Goal: Navigation & Orientation: Find specific page/section

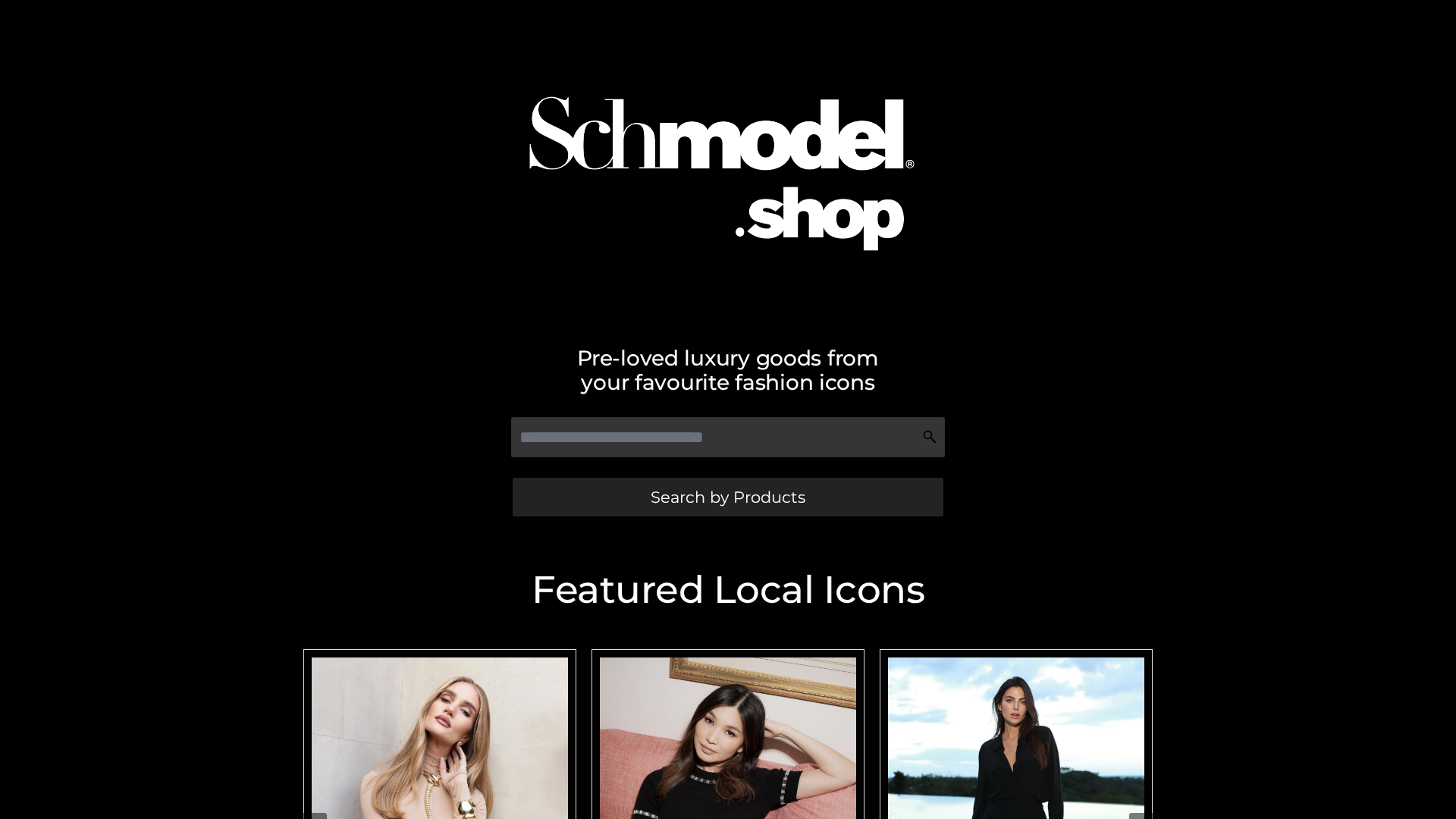
click at [728, 497] on span "Search by Products" at bounding box center [728, 498] width 154 height 16
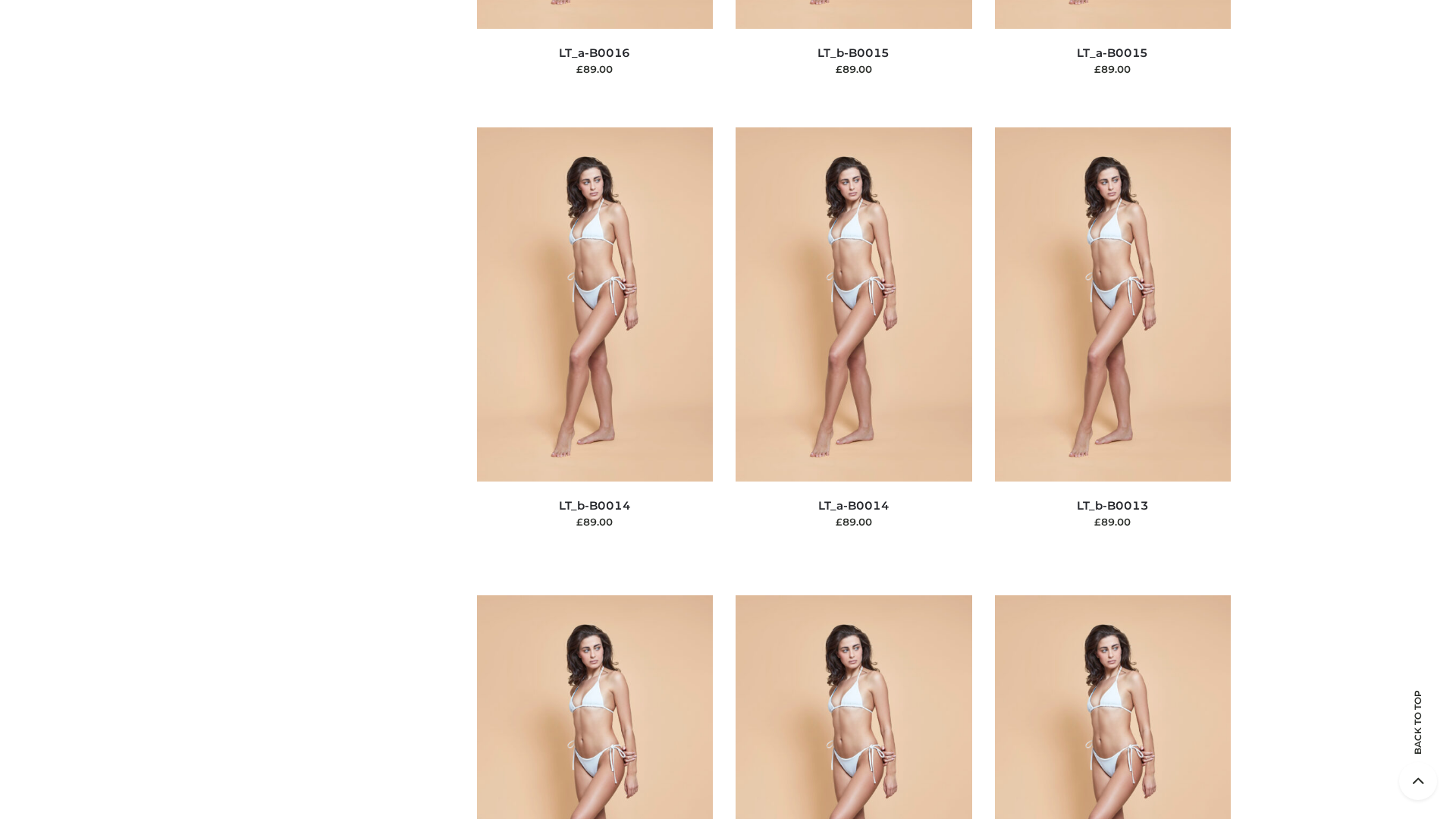
scroll to position [5396, 0]
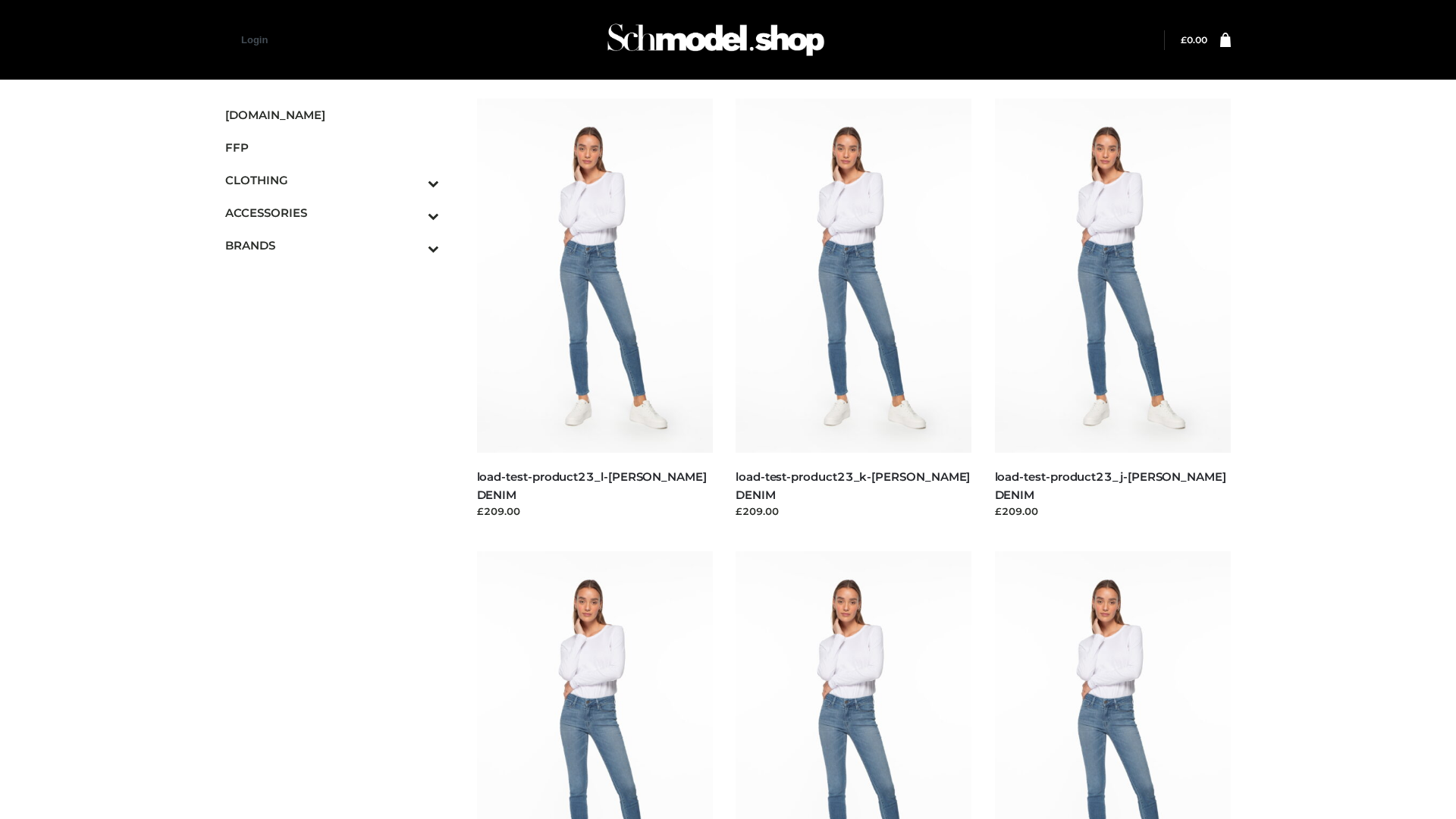
scroll to position [1331, 0]
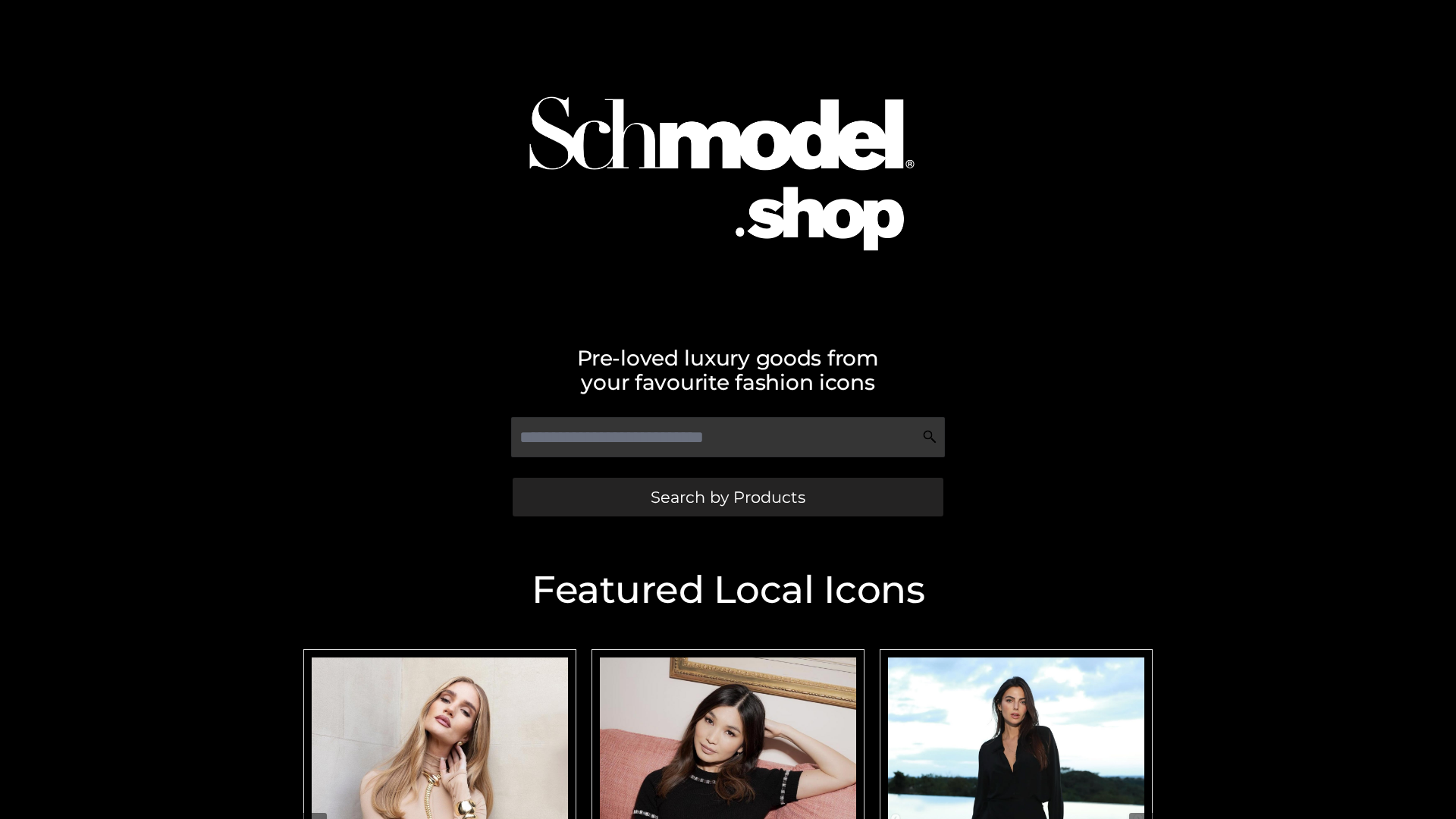
click at [728, 497] on span "Search by Products" at bounding box center [728, 498] width 154 height 16
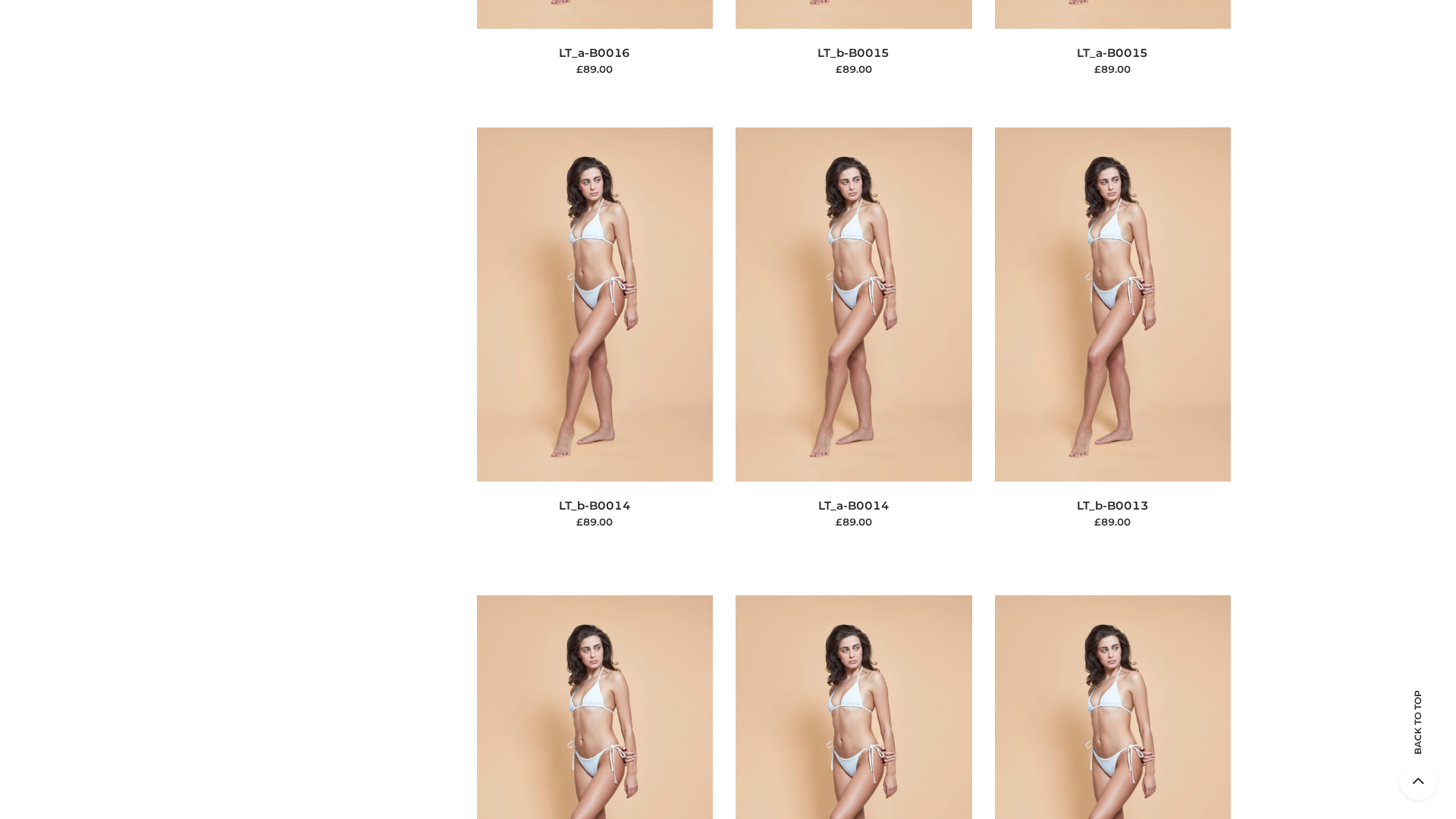
scroll to position [5396, 0]
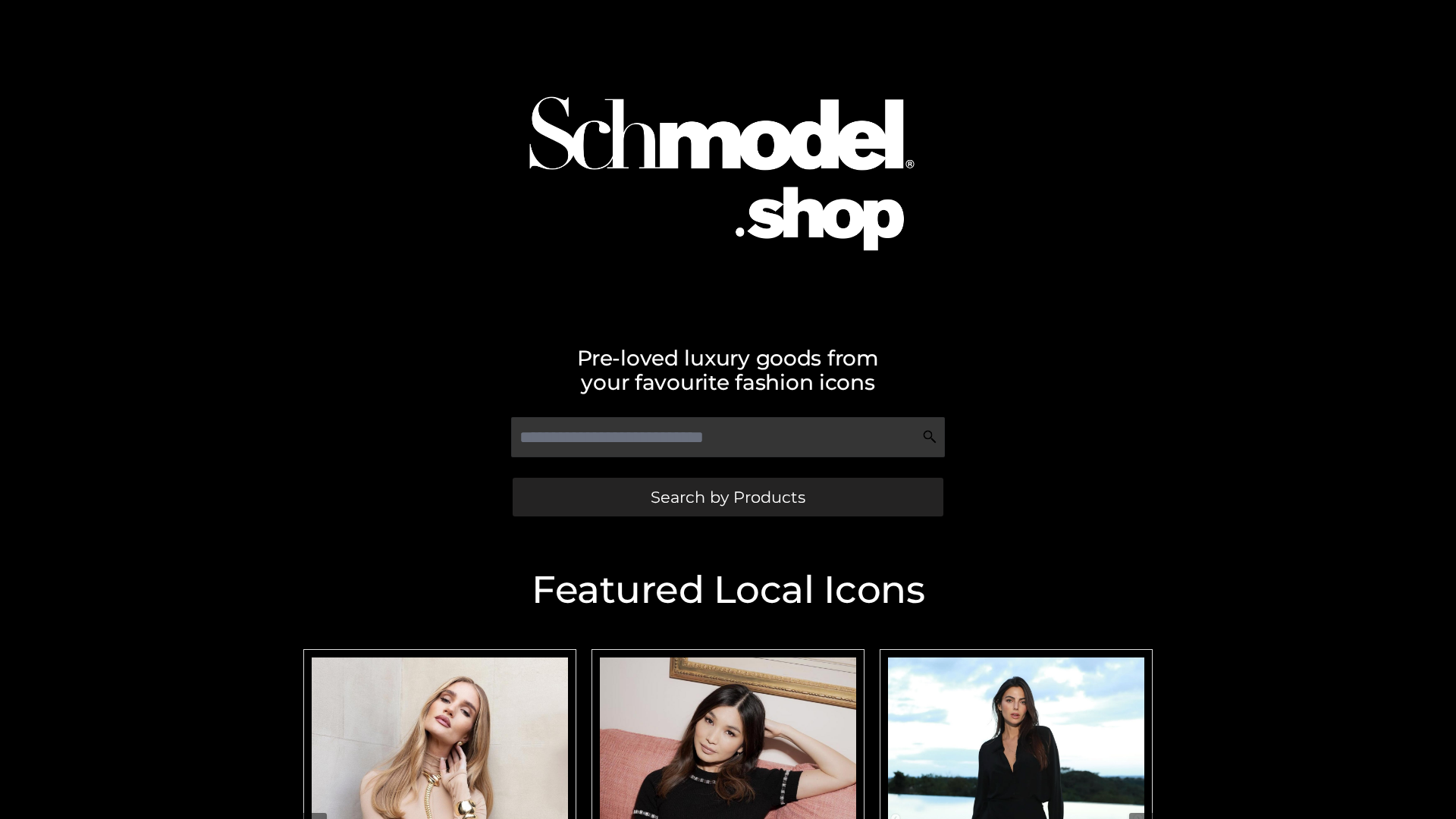
click at [728, 497] on span "Search by Products" at bounding box center [728, 498] width 154 height 16
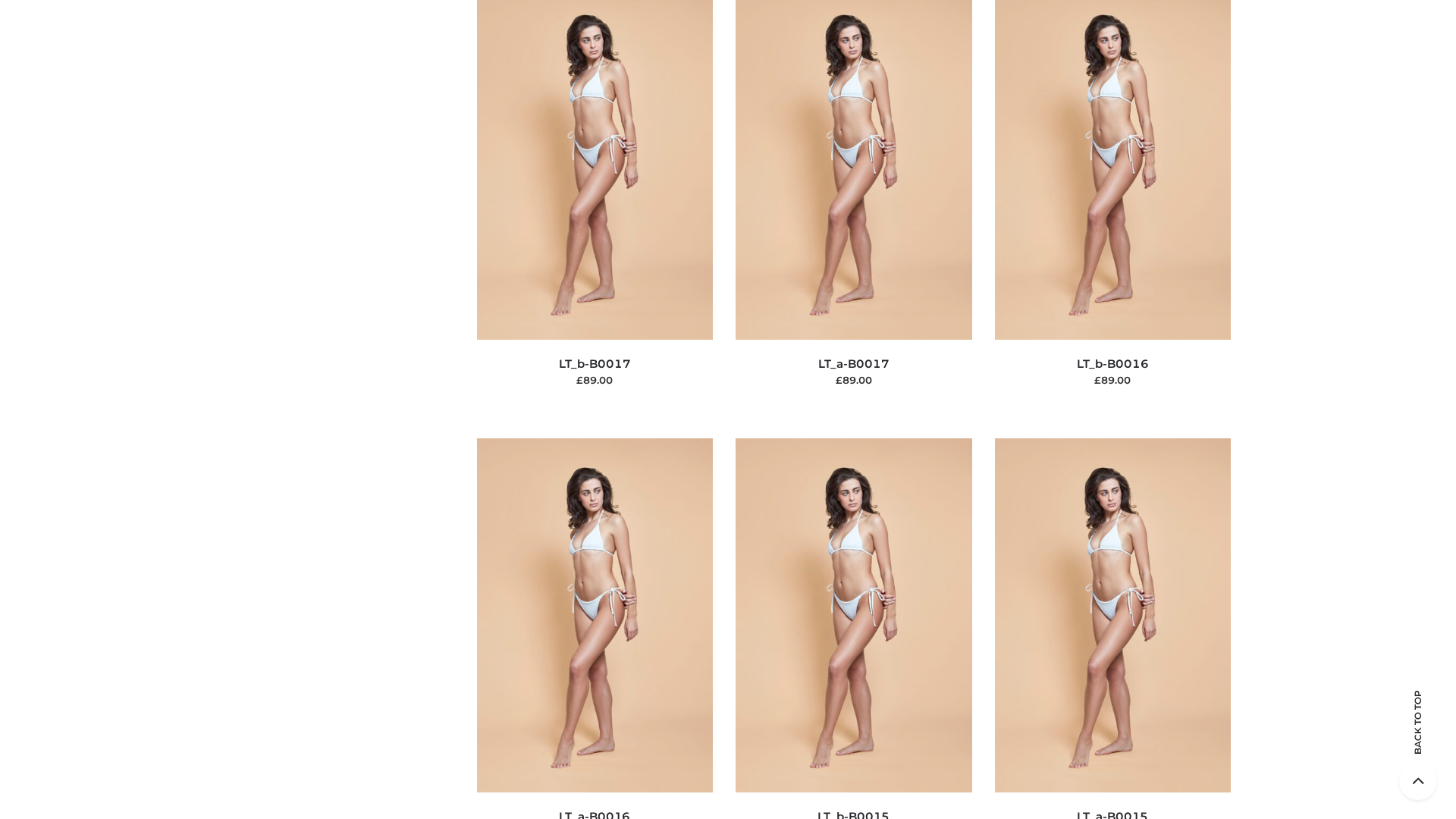
scroll to position [4986, 0]
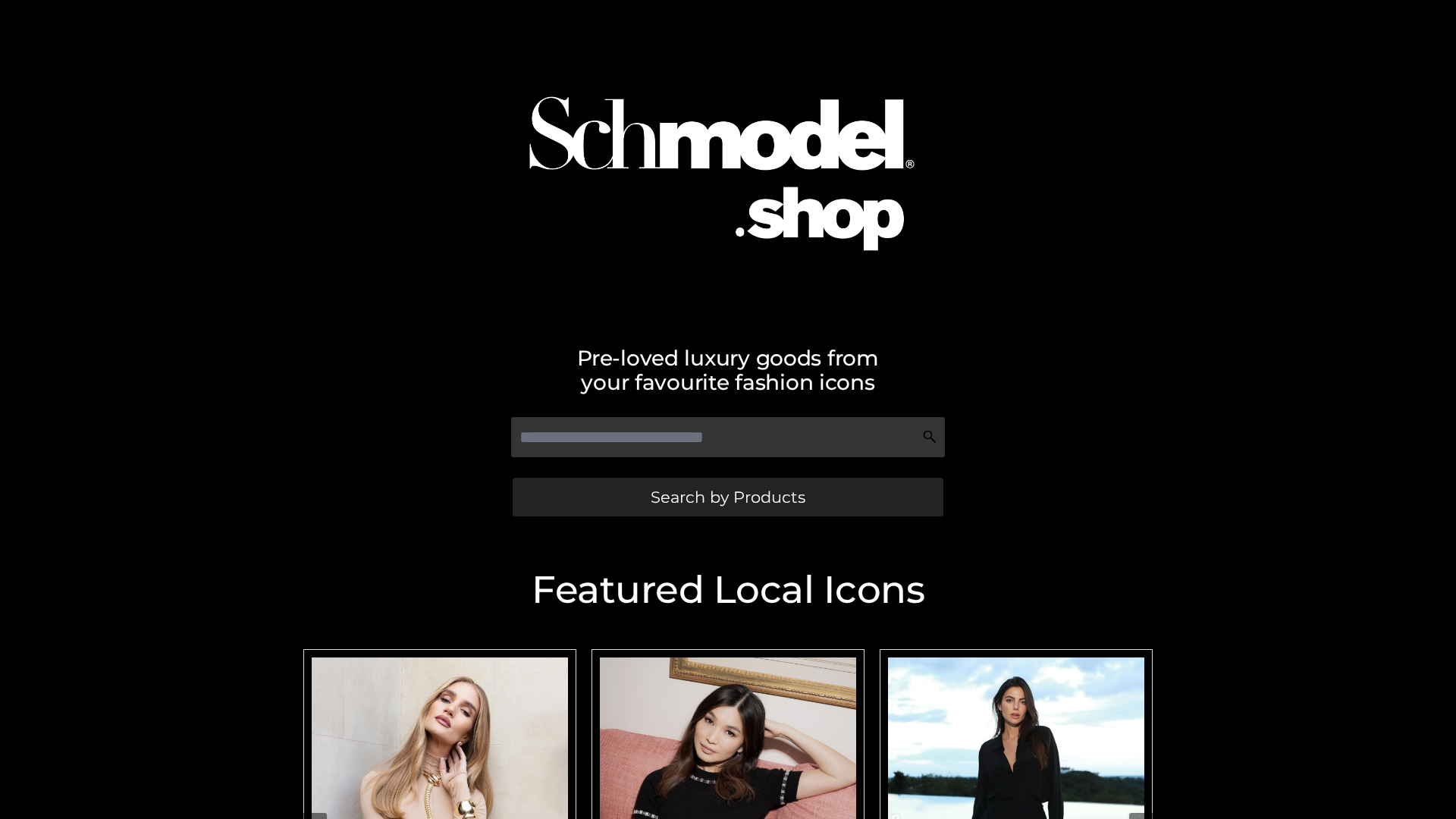
click at [728, 497] on span "Search by Products" at bounding box center [728, 498] width 154 height 16
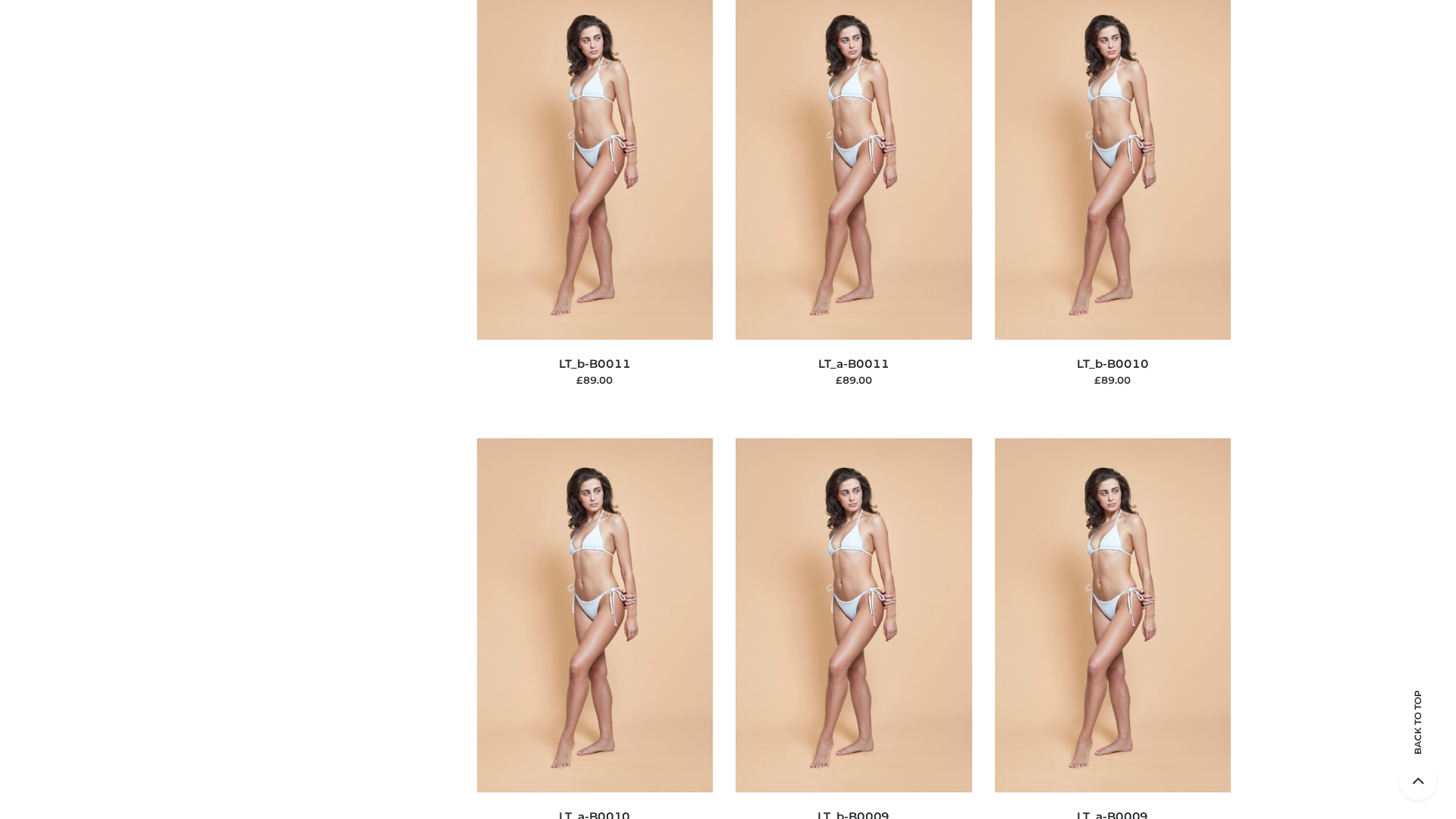
scroll to position [6814, 0]
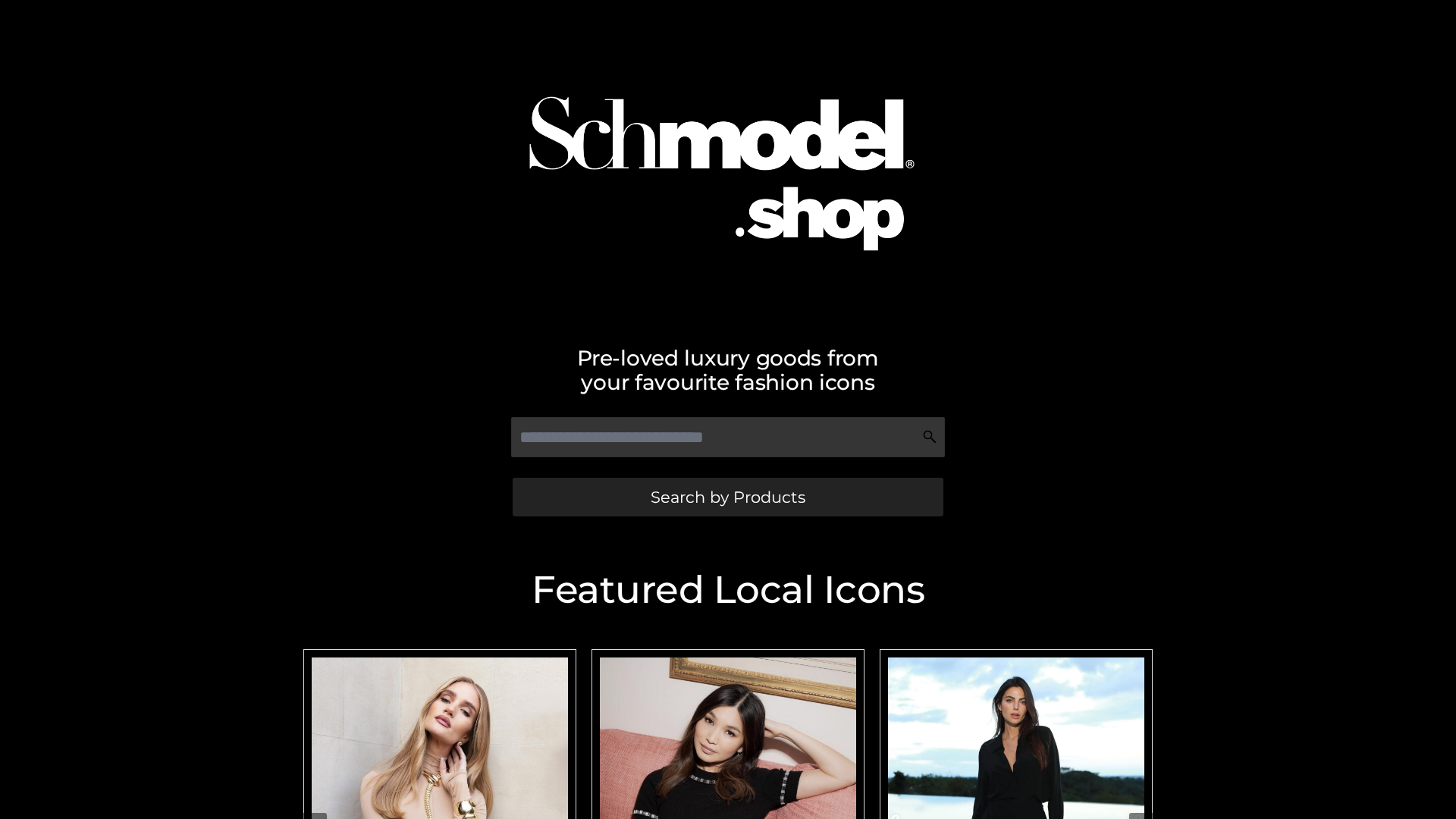
click at [728, 497] on span "Search by Products" at bounding box center [728, 498] width 154 height 16
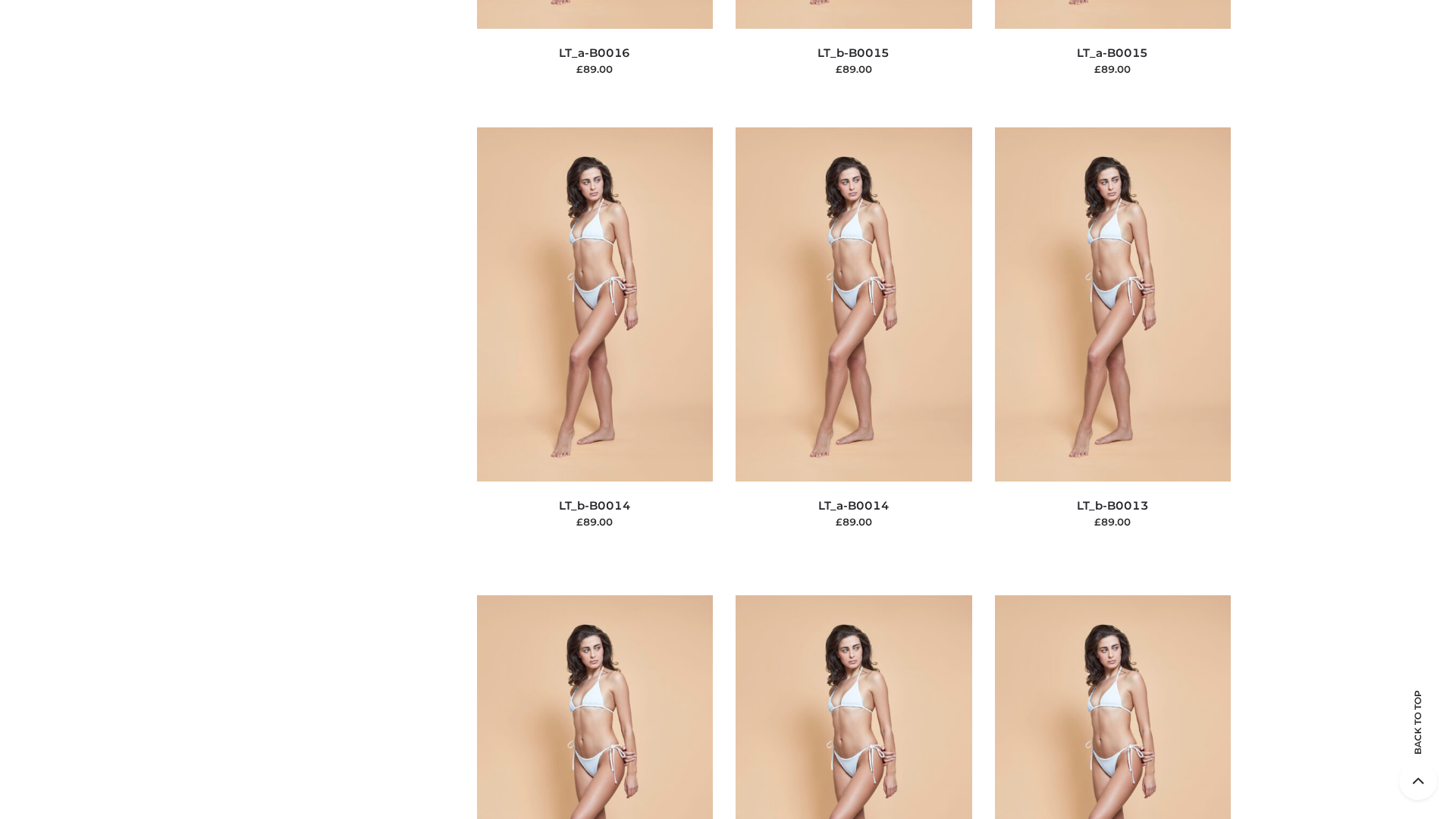
scroll to position [5396, 0]
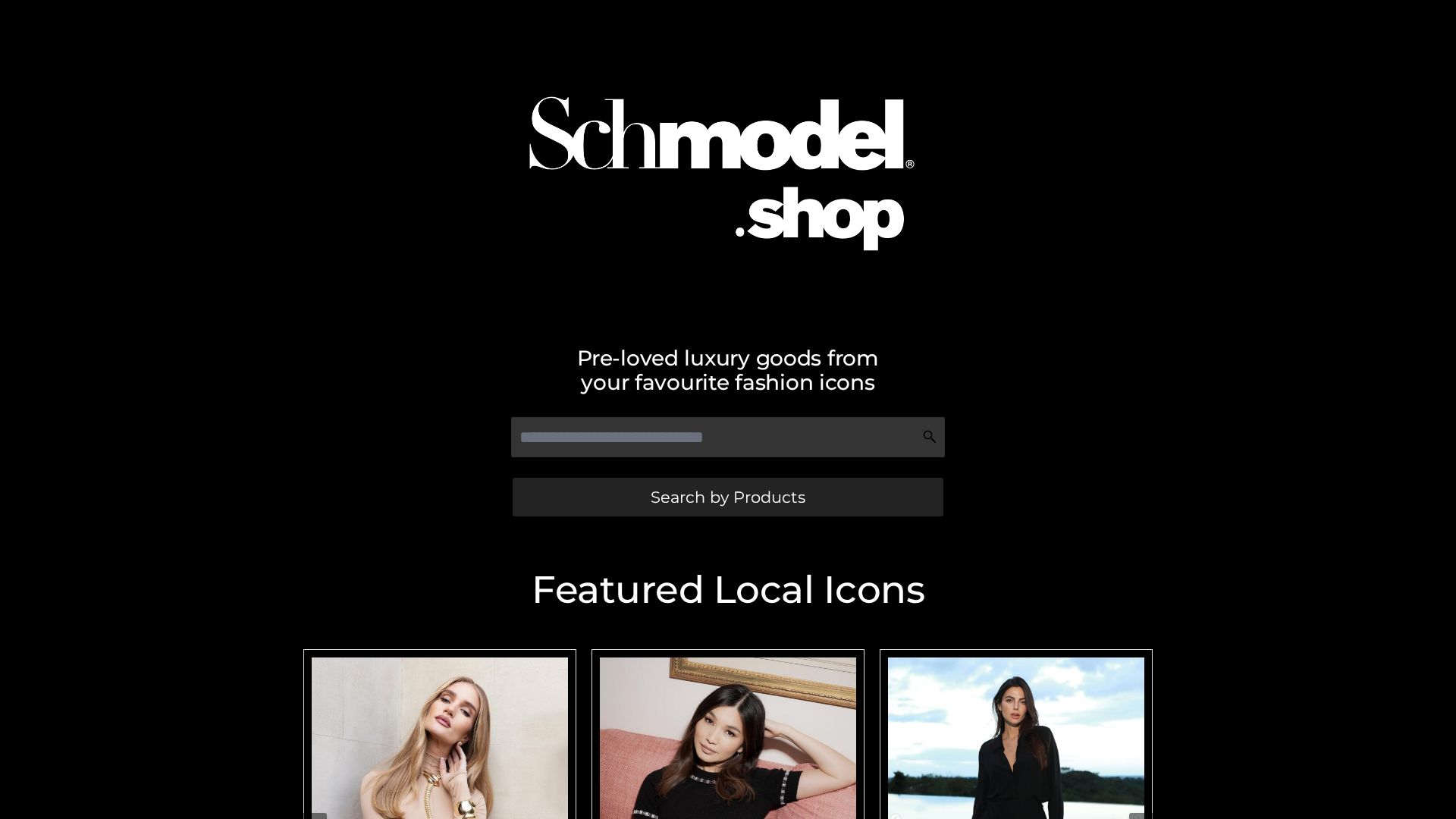
click at [728, 497] on span "Search by Products" at bounding box center [728, 498] width 154 height 16
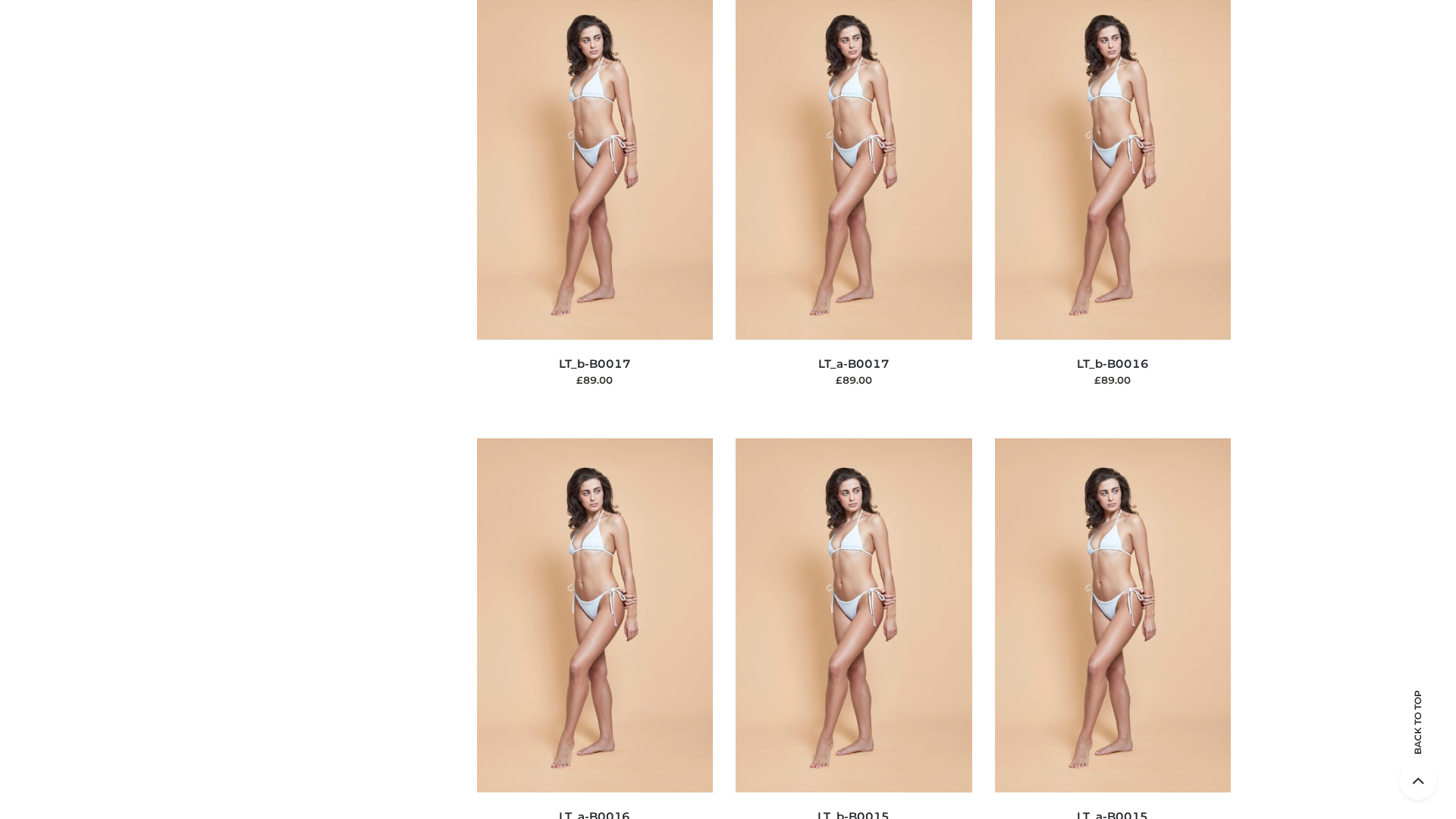
scroll to position [4986, 0]
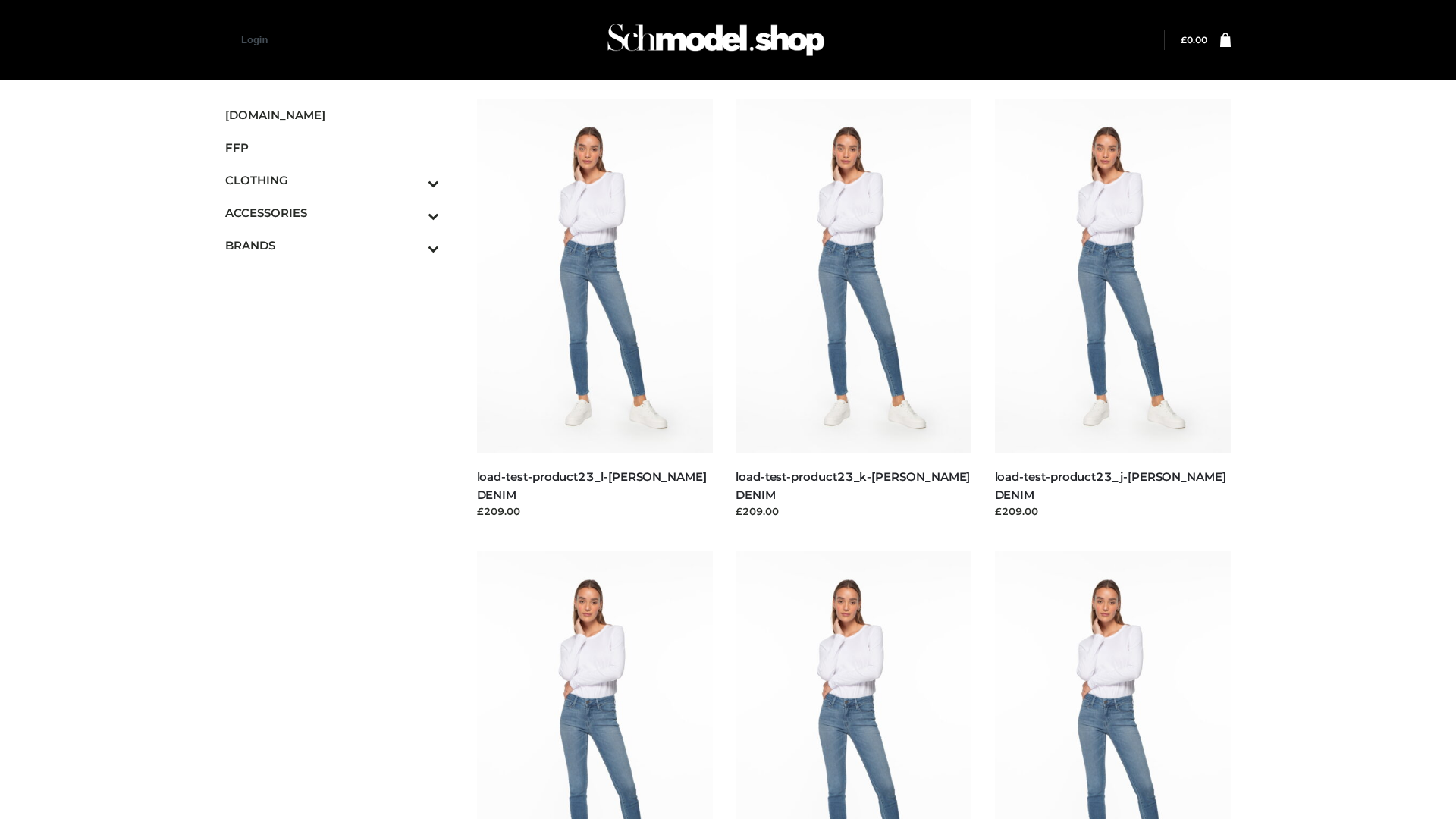
scroll to position [1331, 0]
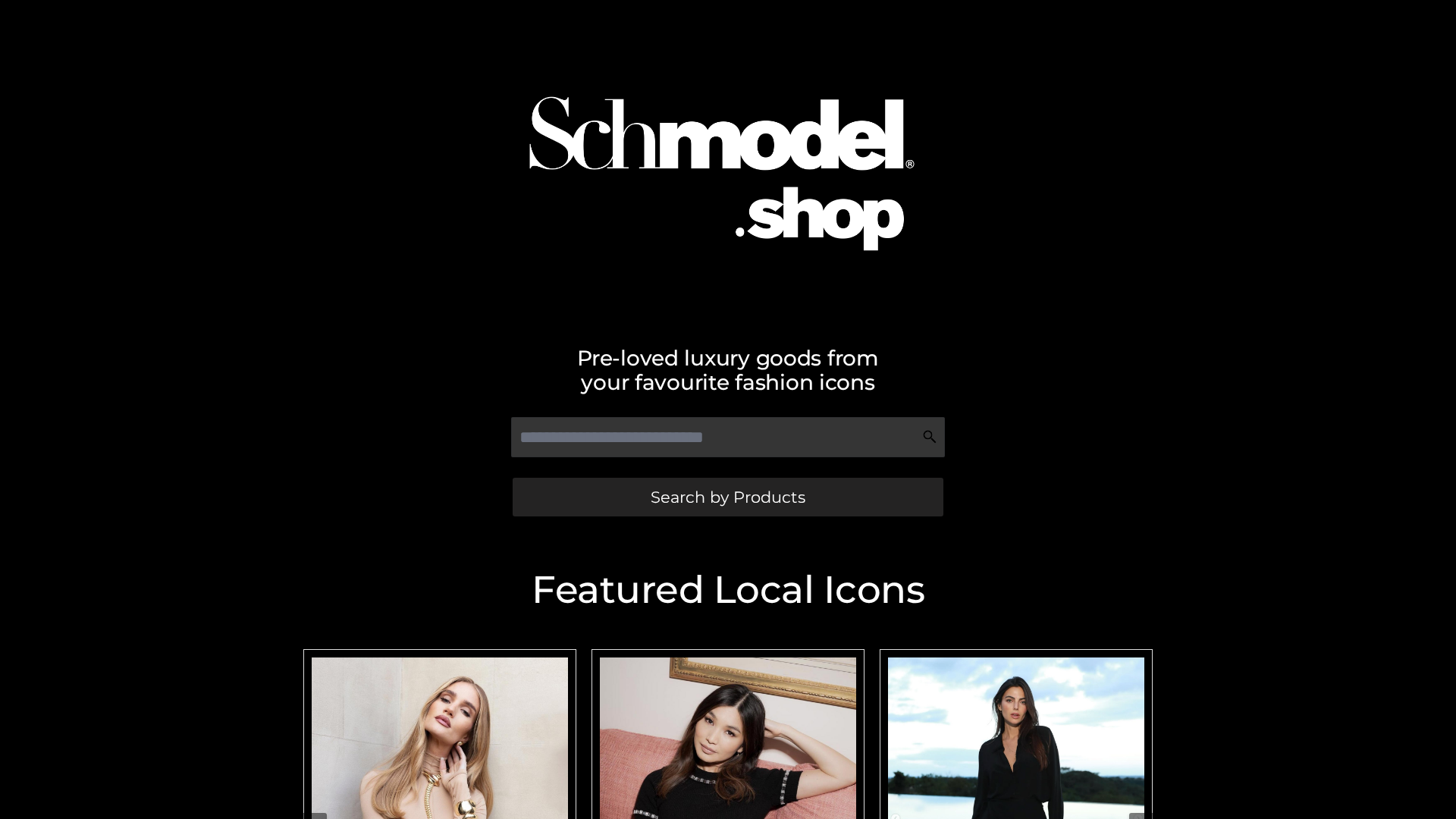
click at [728, 497] on span "Search by Products" at bounding box center [728, 498] width 154 height 16
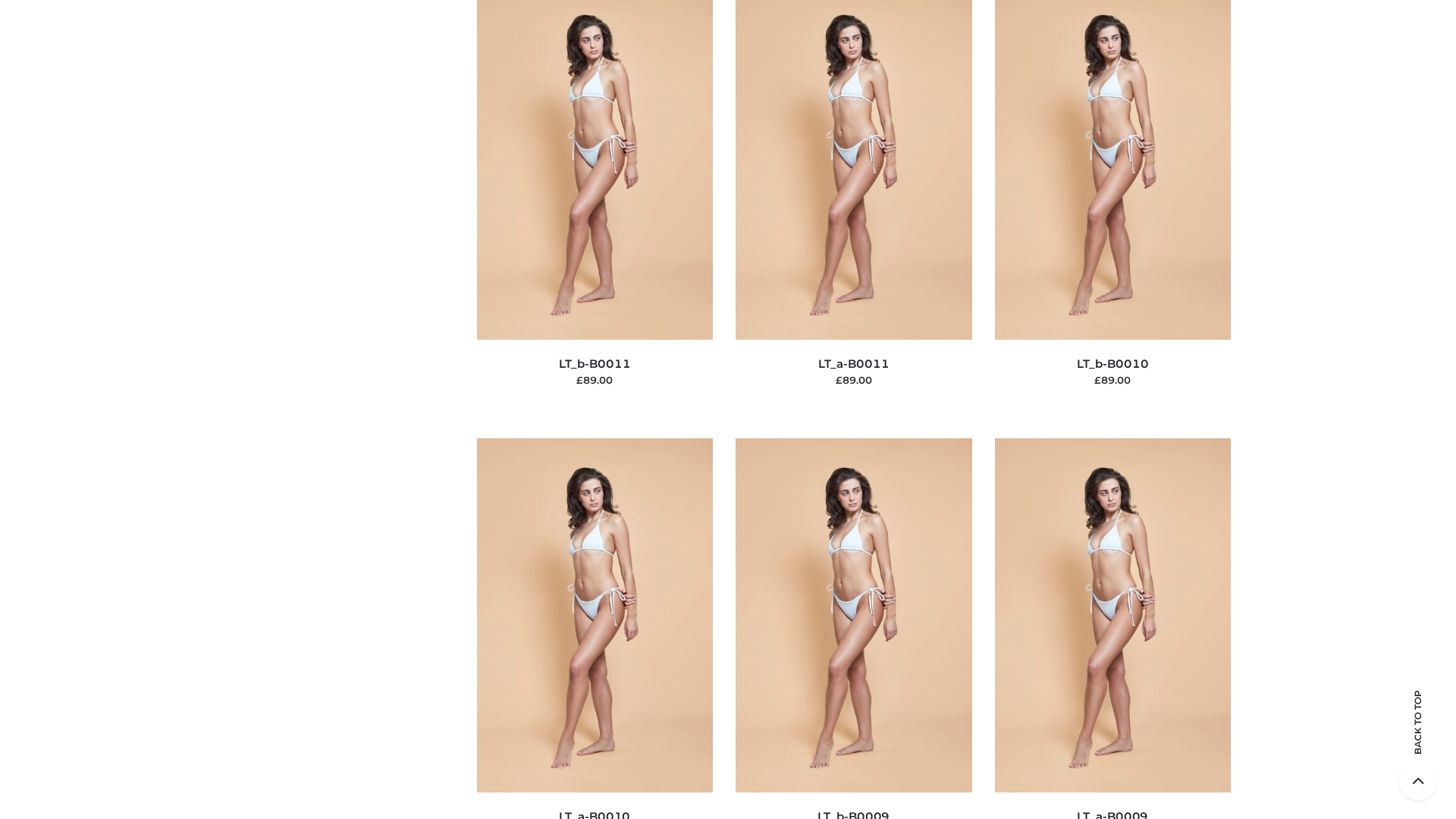
scroll to position [6814, 0]
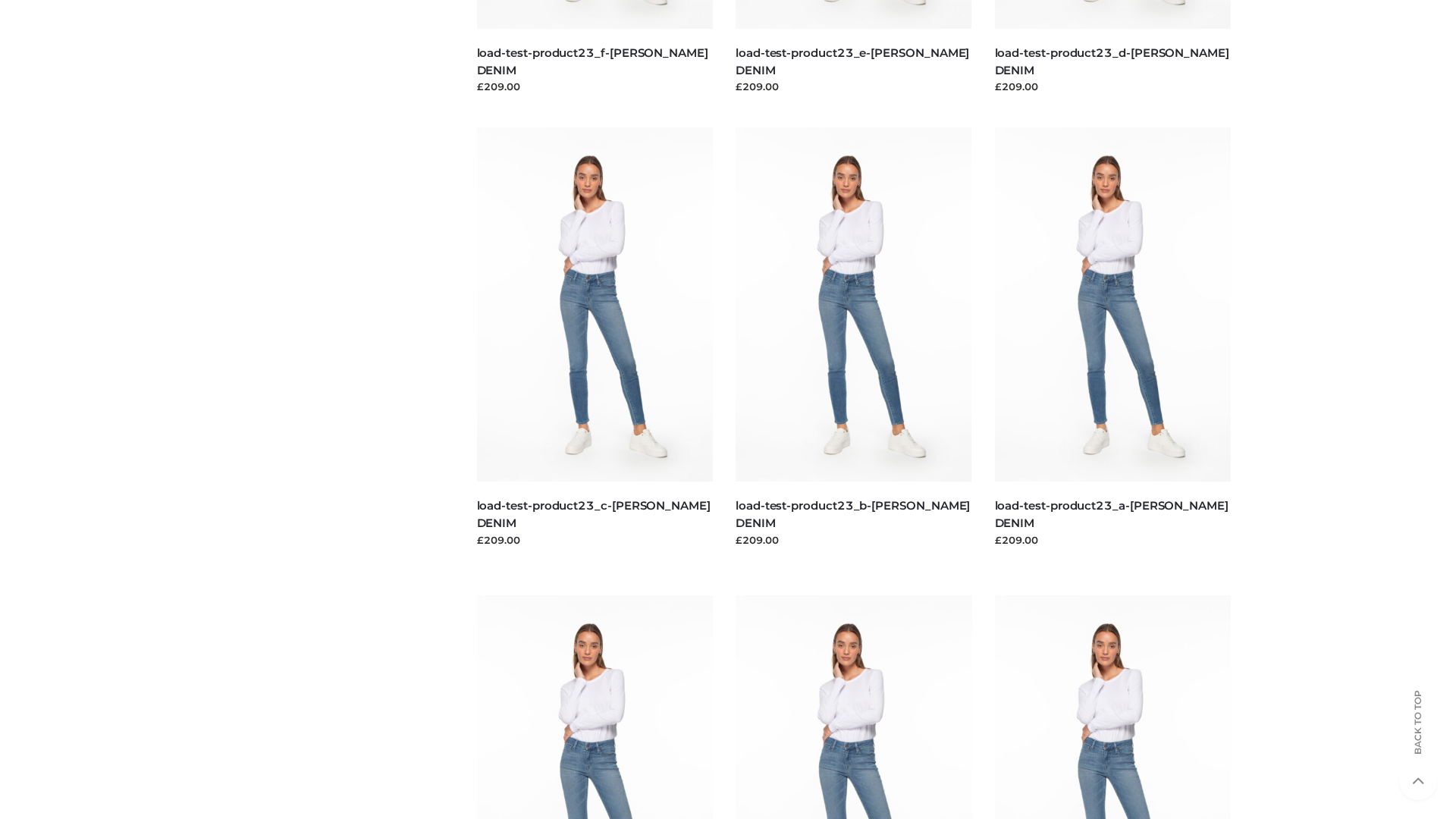
scroll to position [1331, 0]
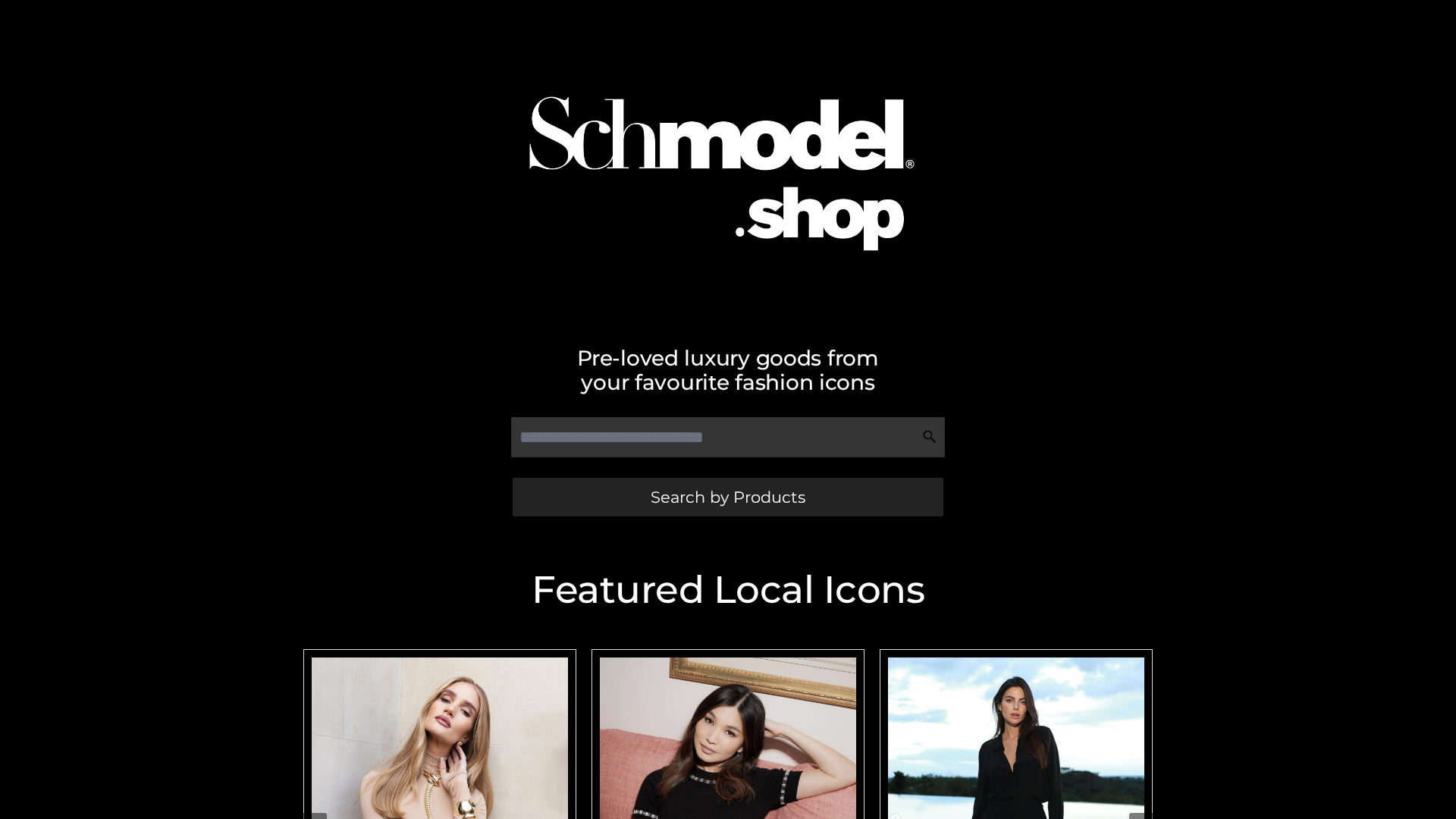
click at [728, 497] on span "Search by Products" at bounding box center [728, 498] width 154 height 16
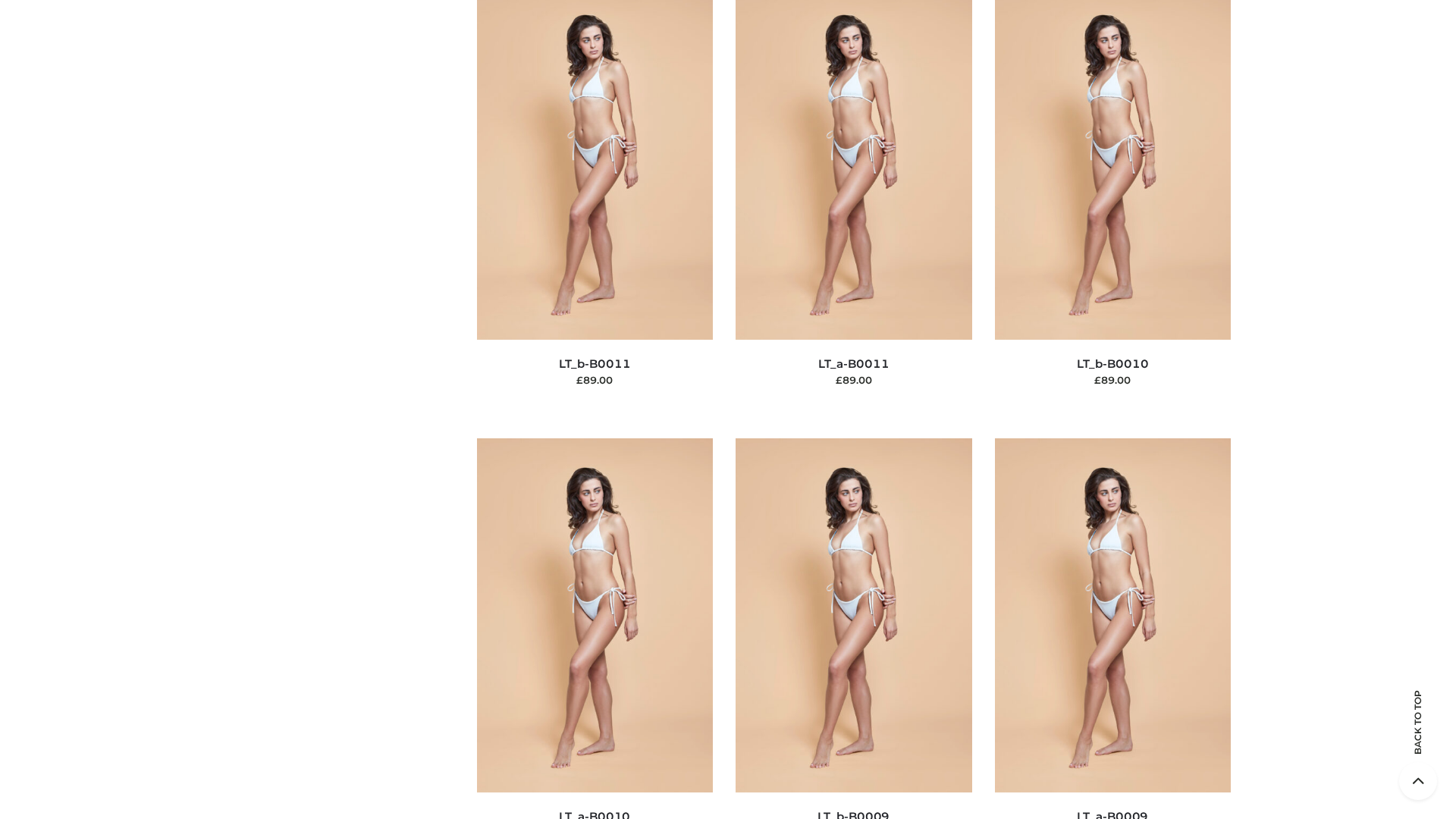
scroll to position [6814, 0]
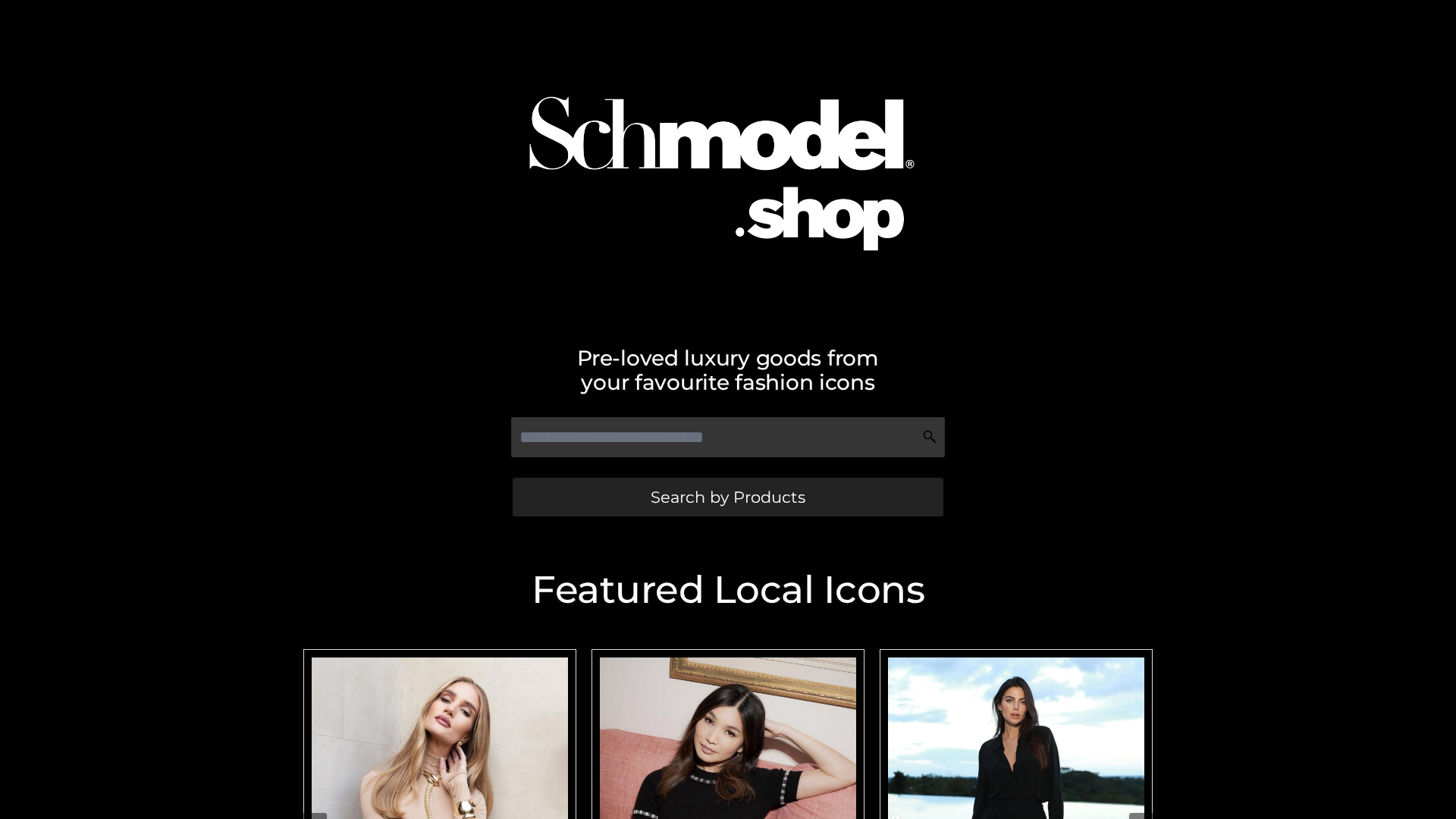
click at [728, 497] on span "Search by Products" at bounding box center [728, 498] width 154 height 16
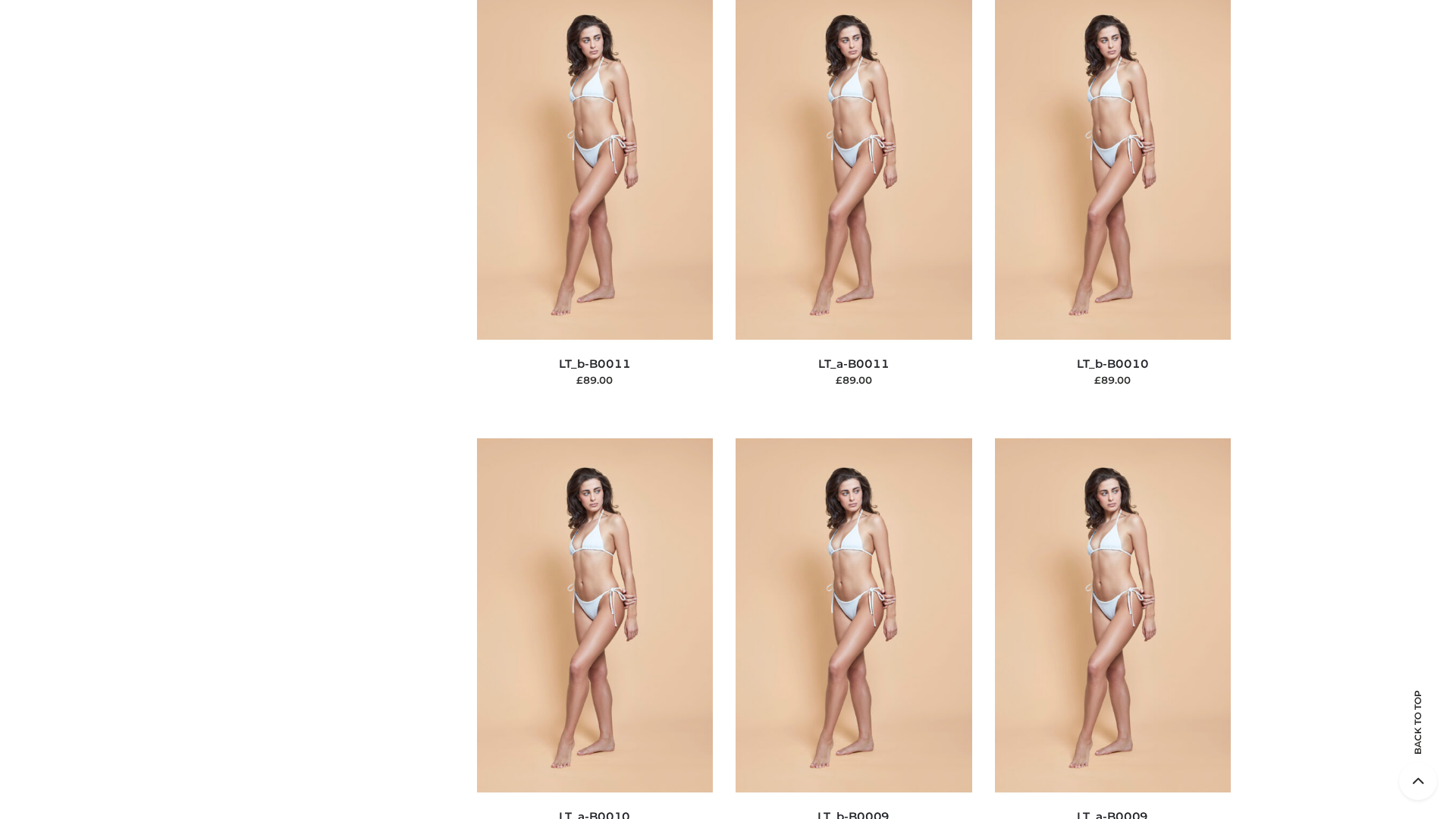
scroll to position [6814, 0]
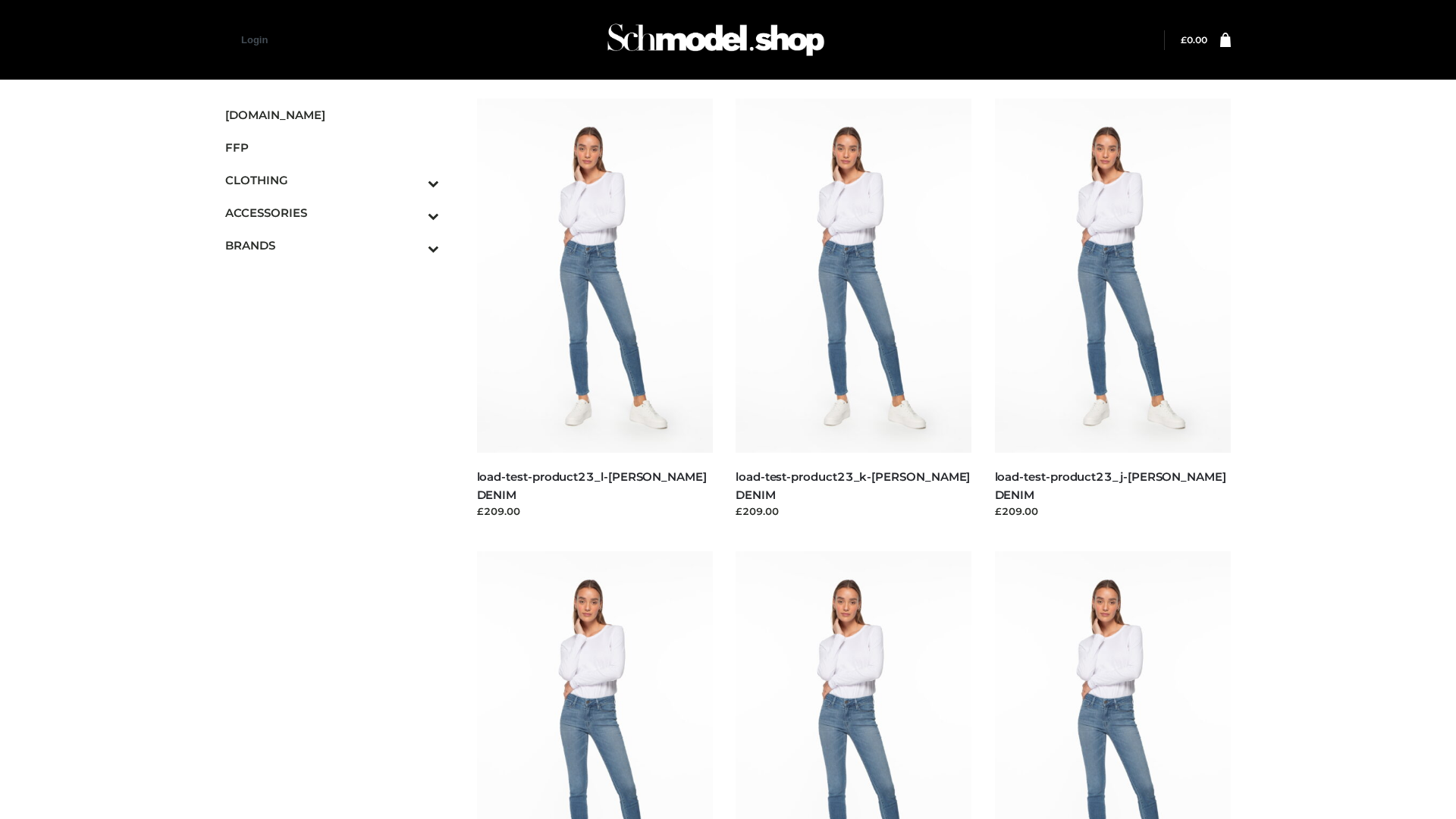
scroll to position [1331, 0]
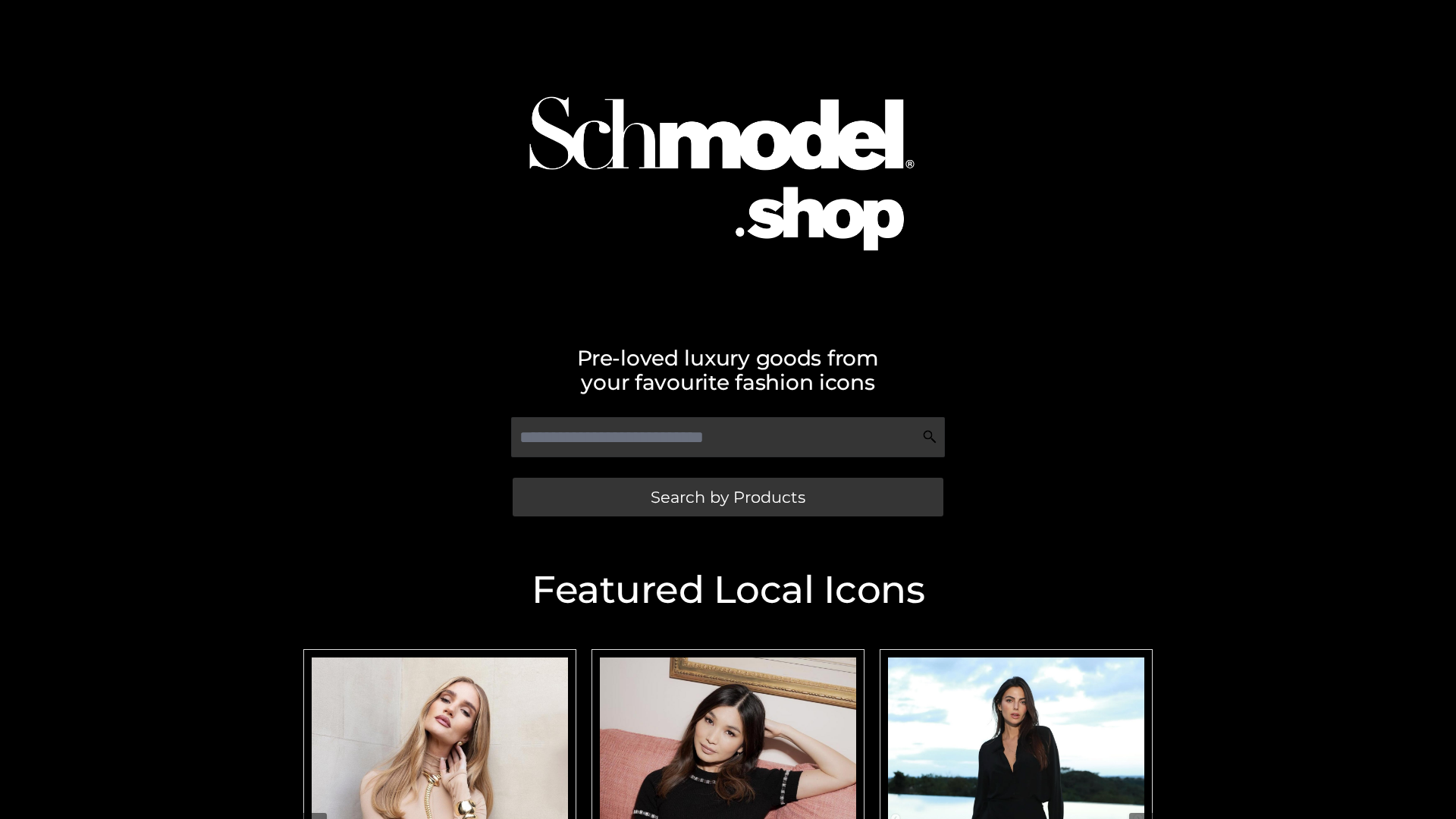
click at [728, 497] on span "Search by Products" at bounding box center [728, 498] width 154 height 16
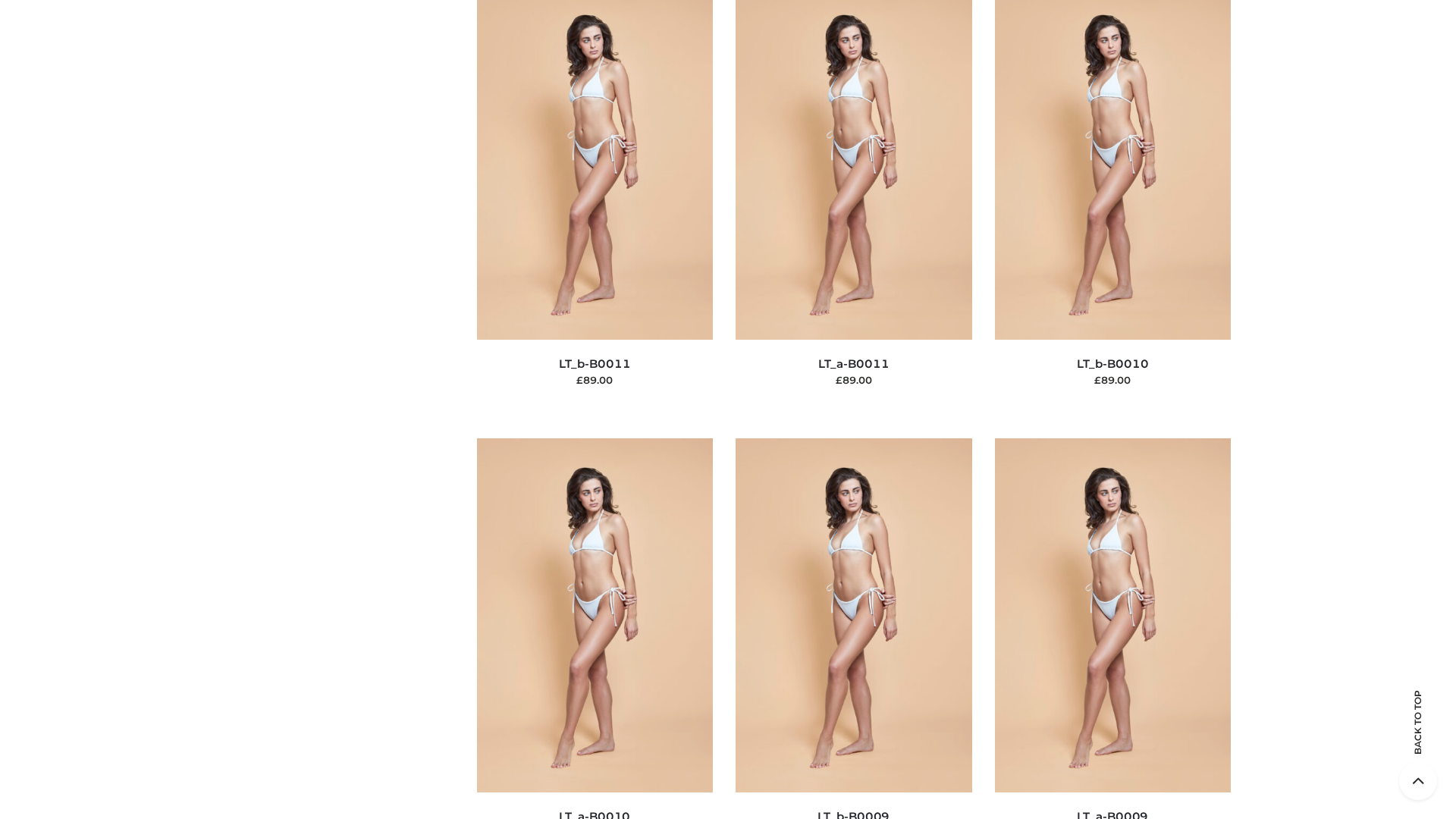
scroll to position [6814, 0]
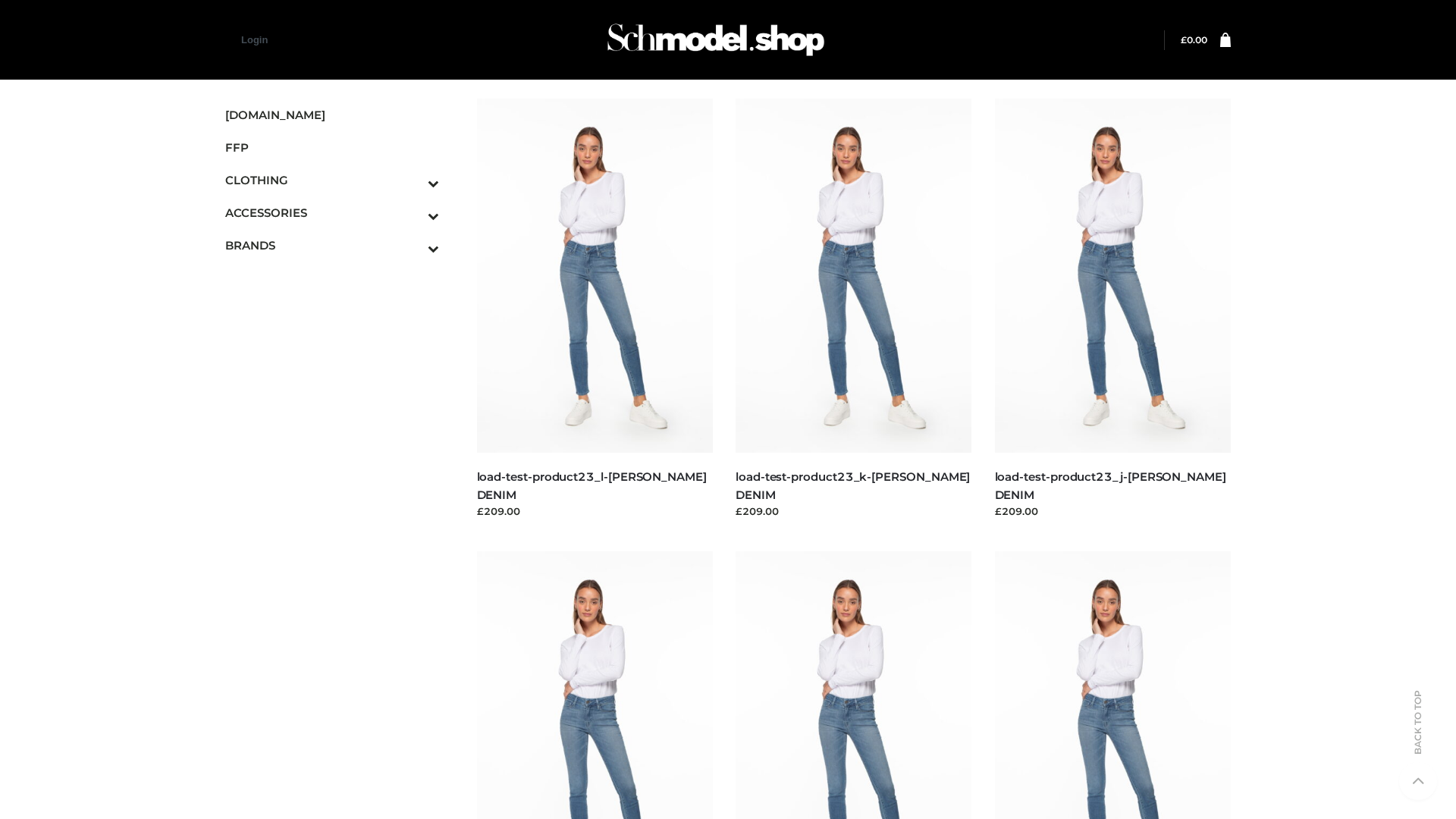
scroll to position [1331, 0]
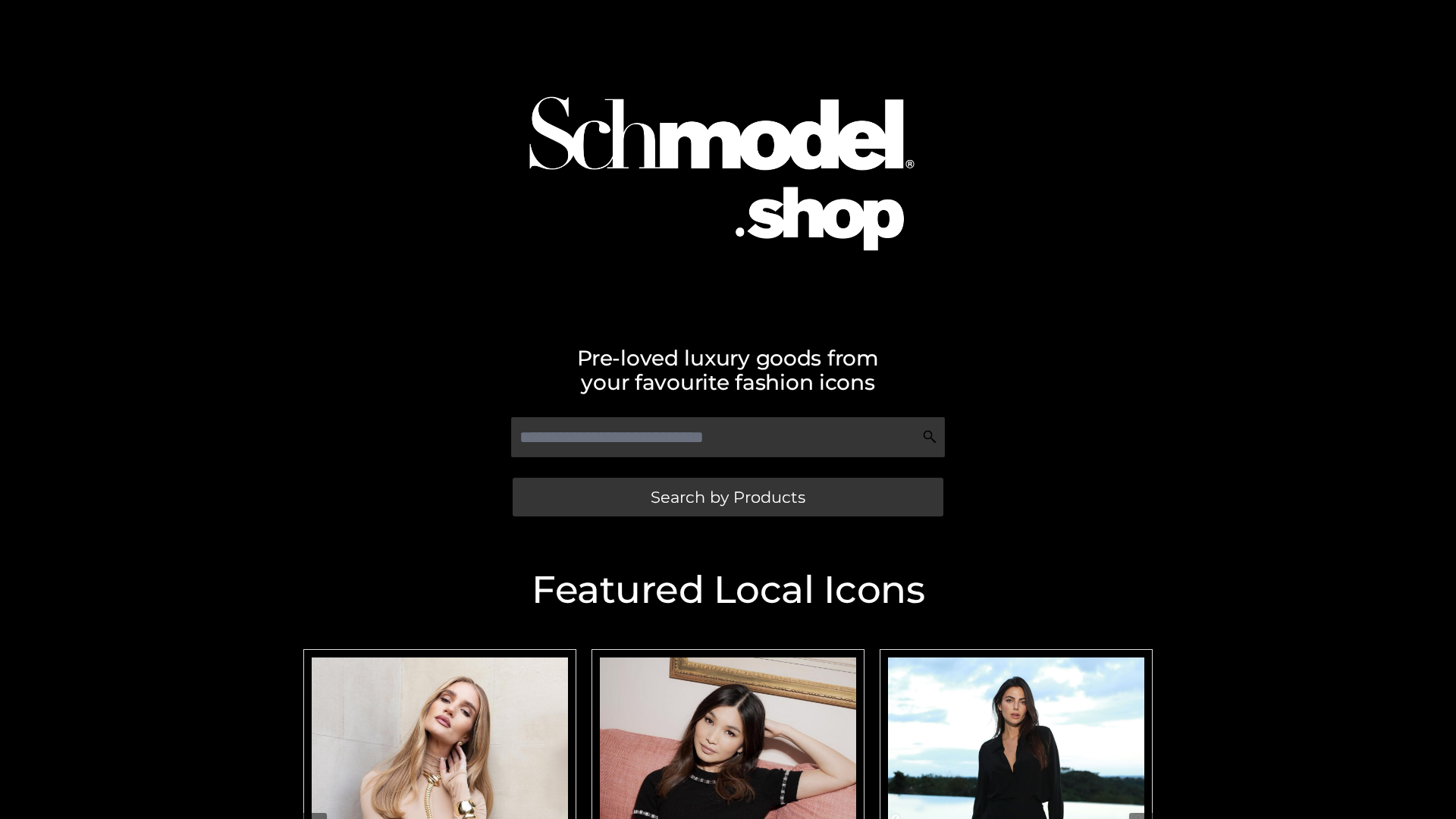
click at [728, 497] on span "Search by Products" at bounding box center [728, 498] width 154 height 16
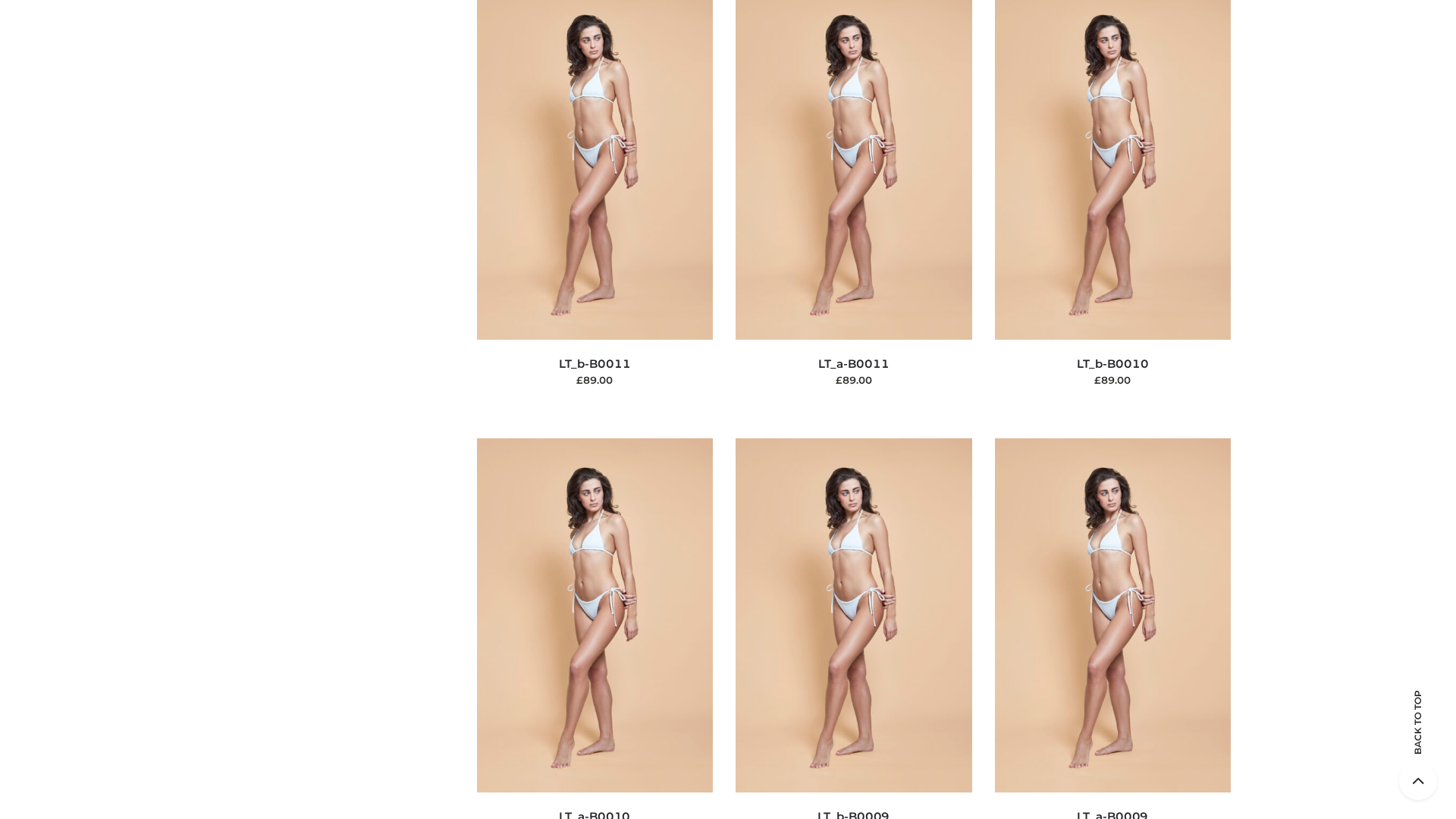
scroll to position [6814, 0]
